Goal: Use online tool/utility: Utilize a website feature to perform a specific function

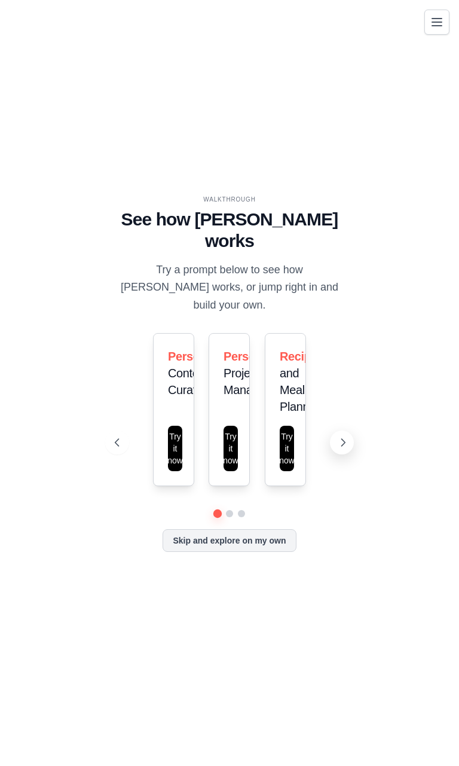
click at [342, 436] on icon at bounding box center [343, 442] width 12 height 12
click at [341, 436] on icon at bounding box center [343, 442] width 12 height 12
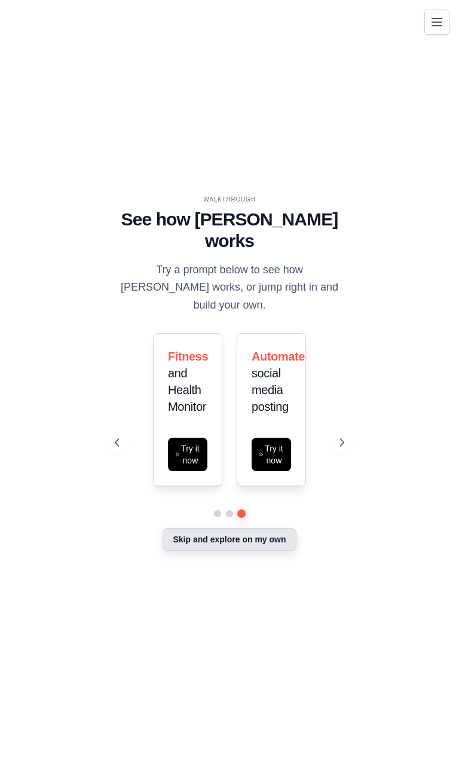
click at [259, 528] on button "Skip and explore on my own" at bounding box center [229, 539] width 133 height 23
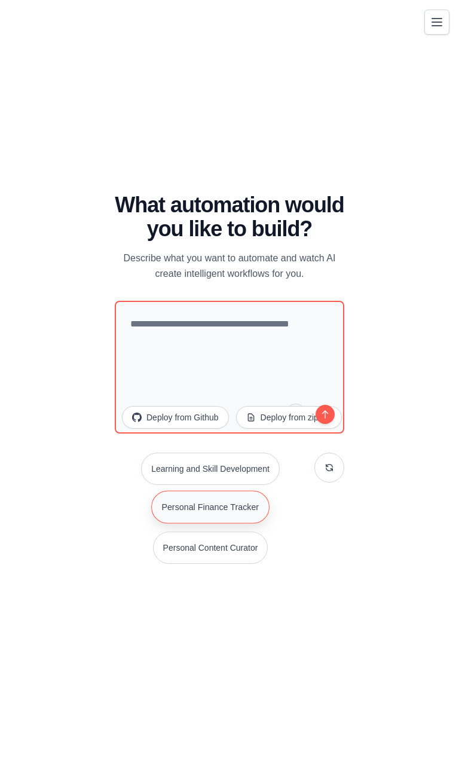
click at [200, 513] on button "Personal Finance Tracker" at bounding box center [210, 506] width 118 height 33
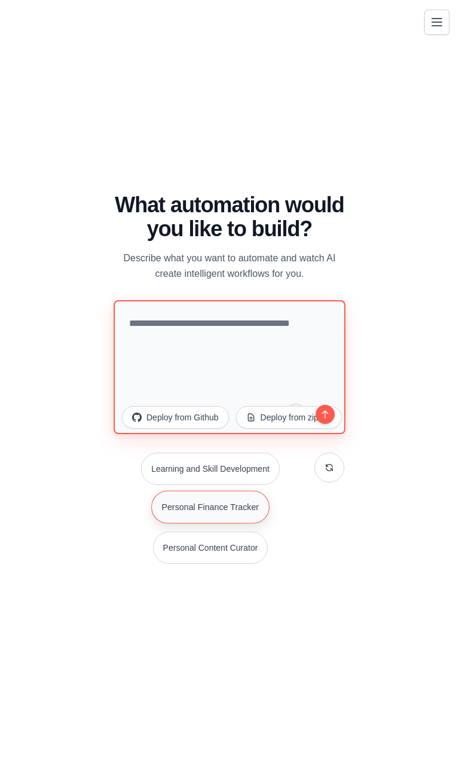
type textarea "**********"
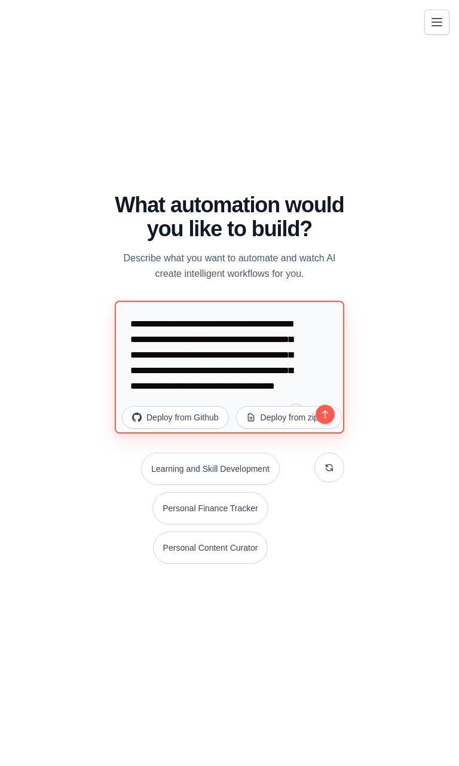
scroll to position [31, 0]
click at [320, 417] on button "submit" at bounding box center [324, 413] width 23 height 23
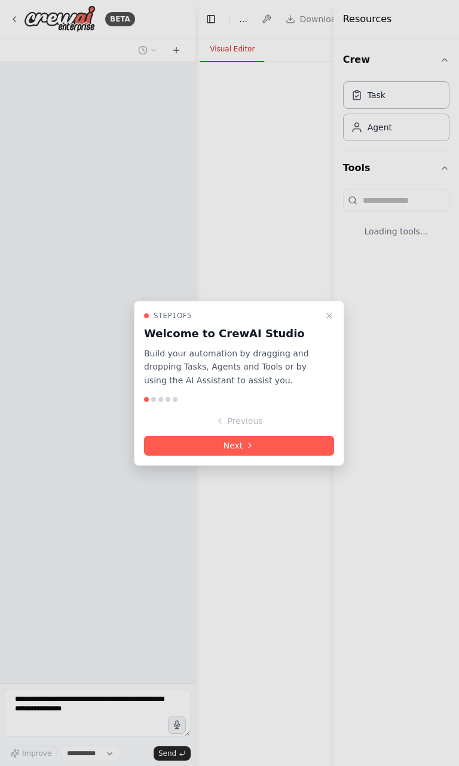
select select "****"
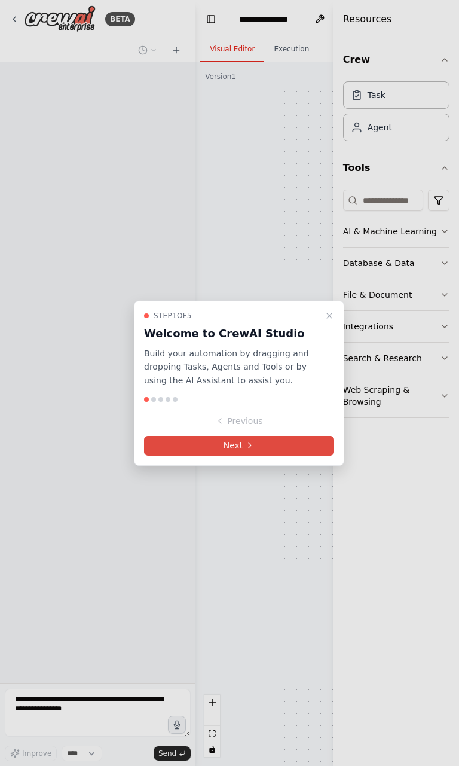
click at [242, 439] on button "Next" at bounding box center [239, 446] width 190 height 20
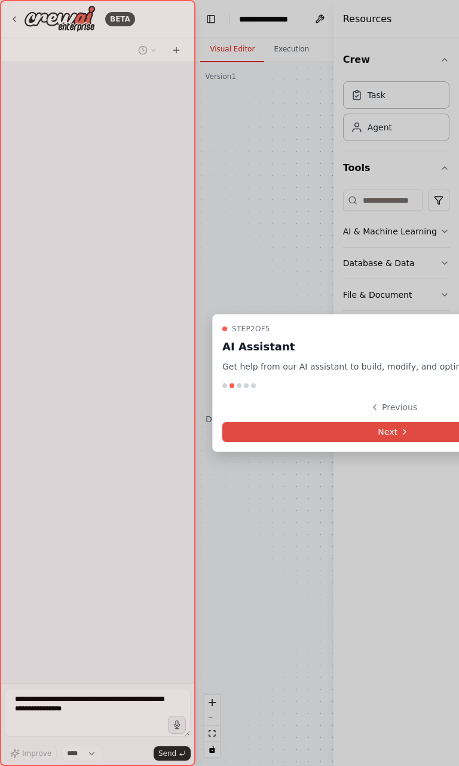
click at [261, 431] on button "Next" at bounding box center [393, 432] width 342 height 20
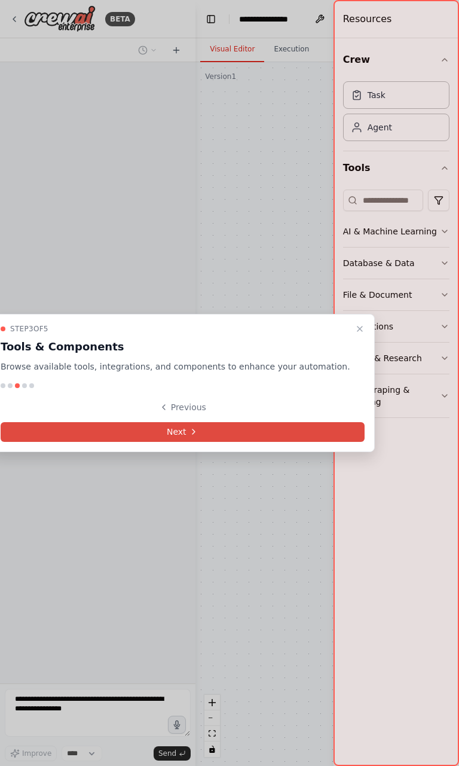
click at [261, 431] on button "Next" at bounding box center [183, 432] width 364 height 20
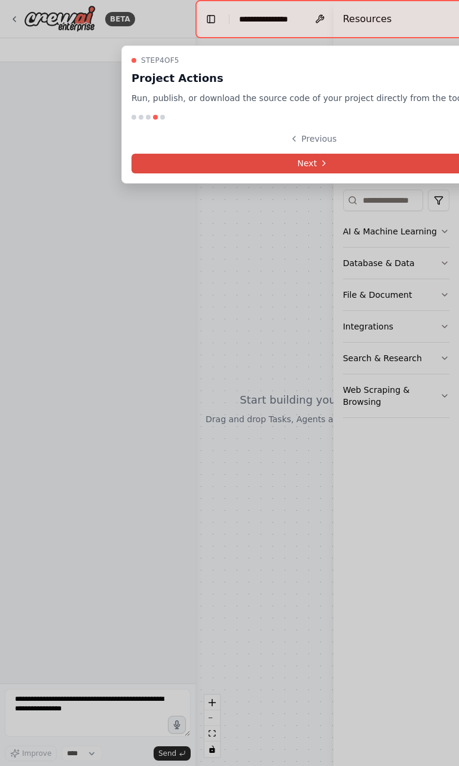
click at [296, 166] on button "Next" at bounding box center [312, 164] width 363 height 20
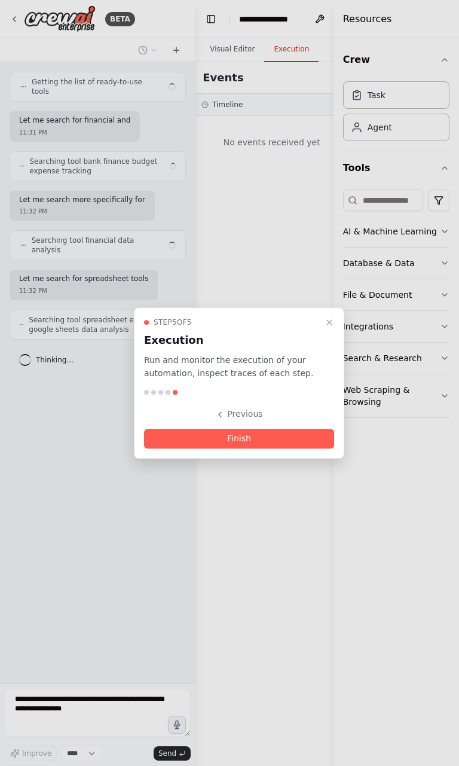
click at [258, 436] on button "Finish" at bounding box center [239, 439] width 190 height 20
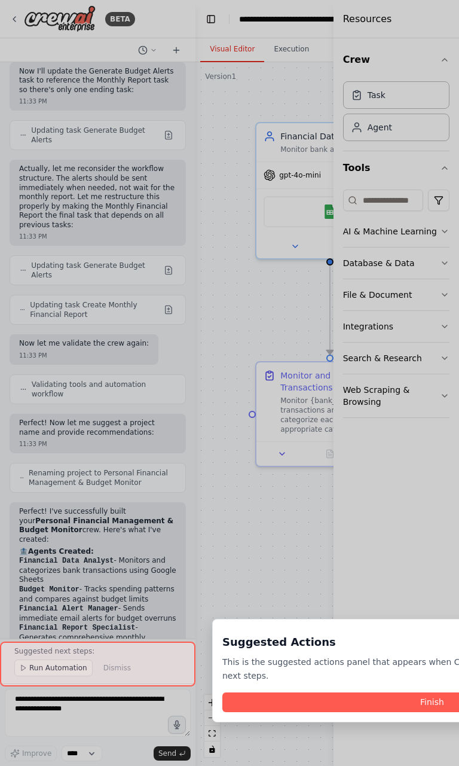
scroll to position [1678, 0]
